Goal: Use online tool/utility: Utilize a website feature to perform a specific function

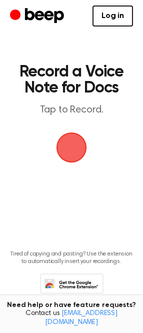
click at [63, 153] on span "button" at bounding box center [71, 147] width 28 height 28
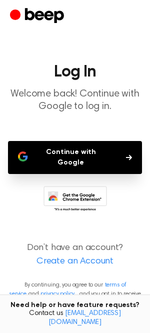
click at [85, 151] on button "Continue with Google" at bounding box center [75, 157] width 134 height 33
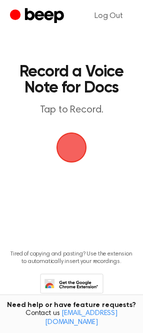
click at [67, 151] on span "button" at bounding box center [71, 147] width 30 height 30
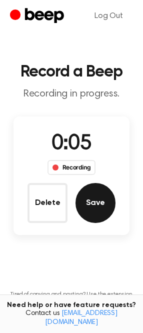
click at [82, 201] on button "Save" at bounding box center [95, 203] width 40 height 40
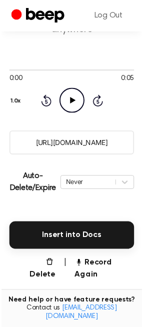
scroll to position [93, 0]
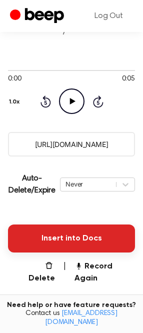
click at [85, 235] on button "Insert into Docs" at bounding box center [71, 238] width 127 height 28
